Goal: Download file/media

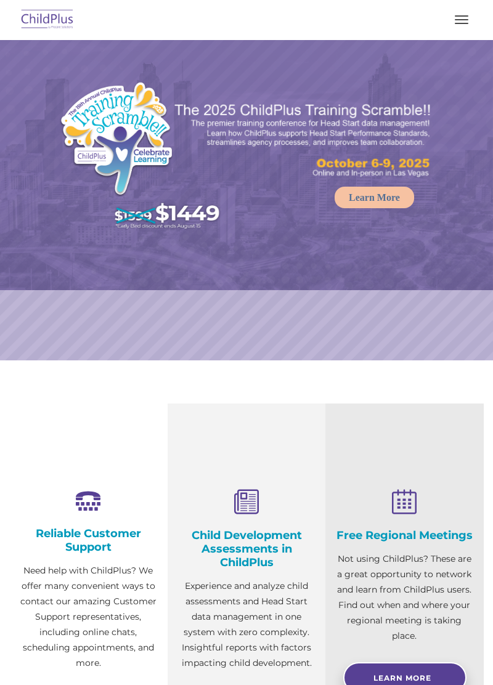
select select "MEDIUM"
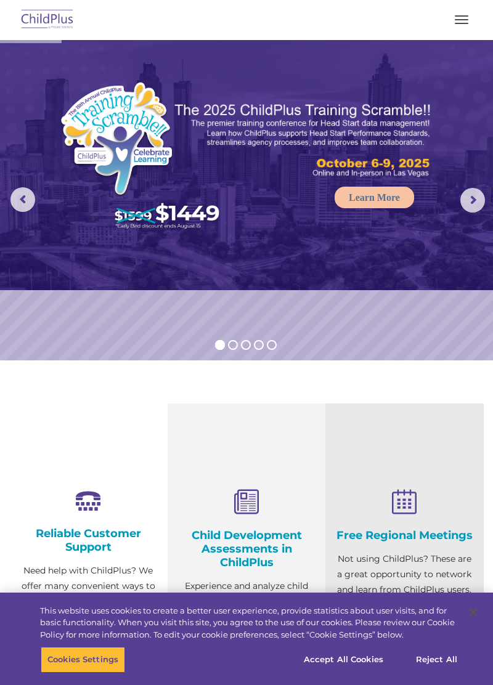
click at [469, 16] on button "button" at bounding box center [461, 20] width 26 height 20
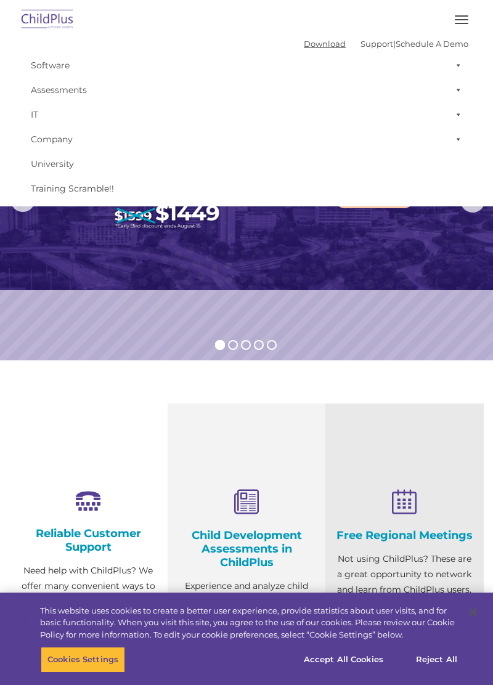
click at [310, 44] on link "Download" at bounding box center [325, 44] width 42 height 10
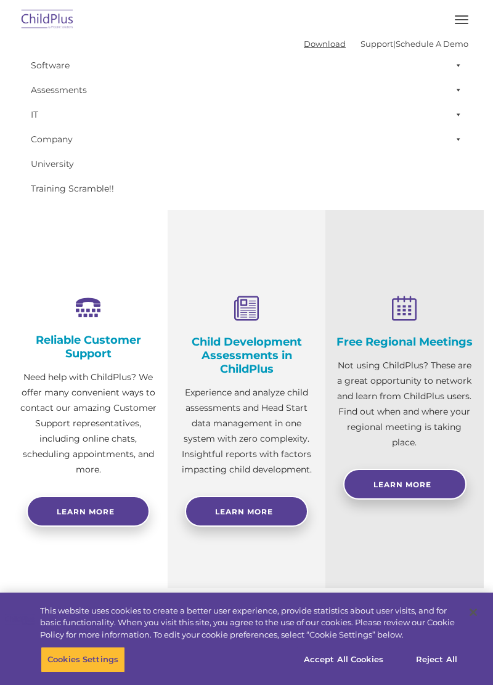
scroll to position [193, 0]
click at [215, 515] on span "Learn More" at bounding box center [244, 511] width 58 height 9
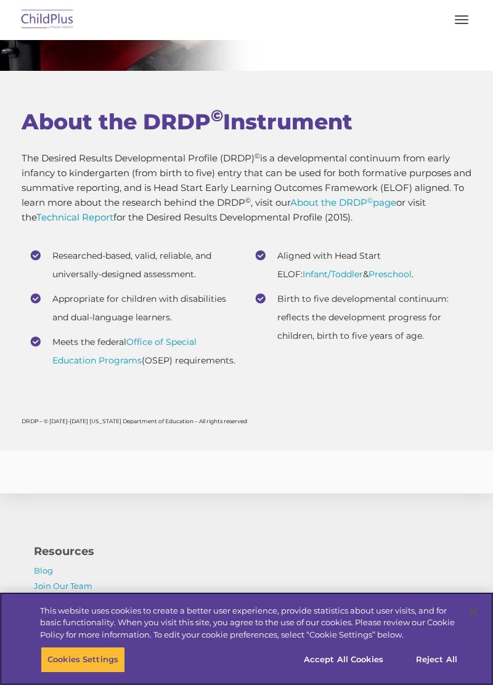
scroll to position [5935, 0]
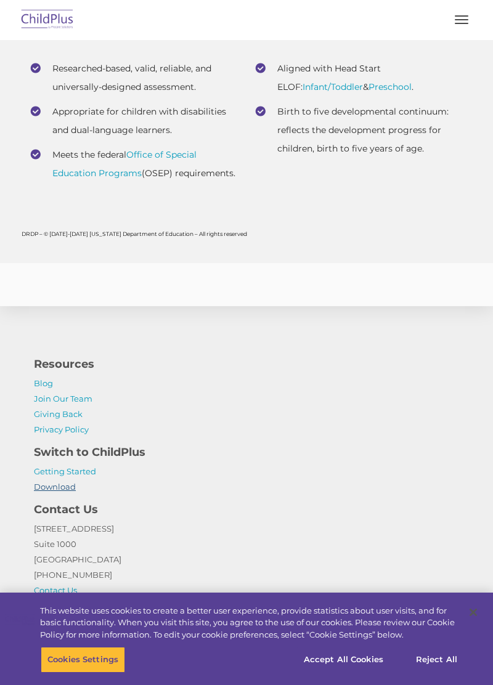
click at [64, 491] on link "Download" at bounding box center [55, 486] width 42 height 10
